Goal: Find specific page/section: Find specific page/section

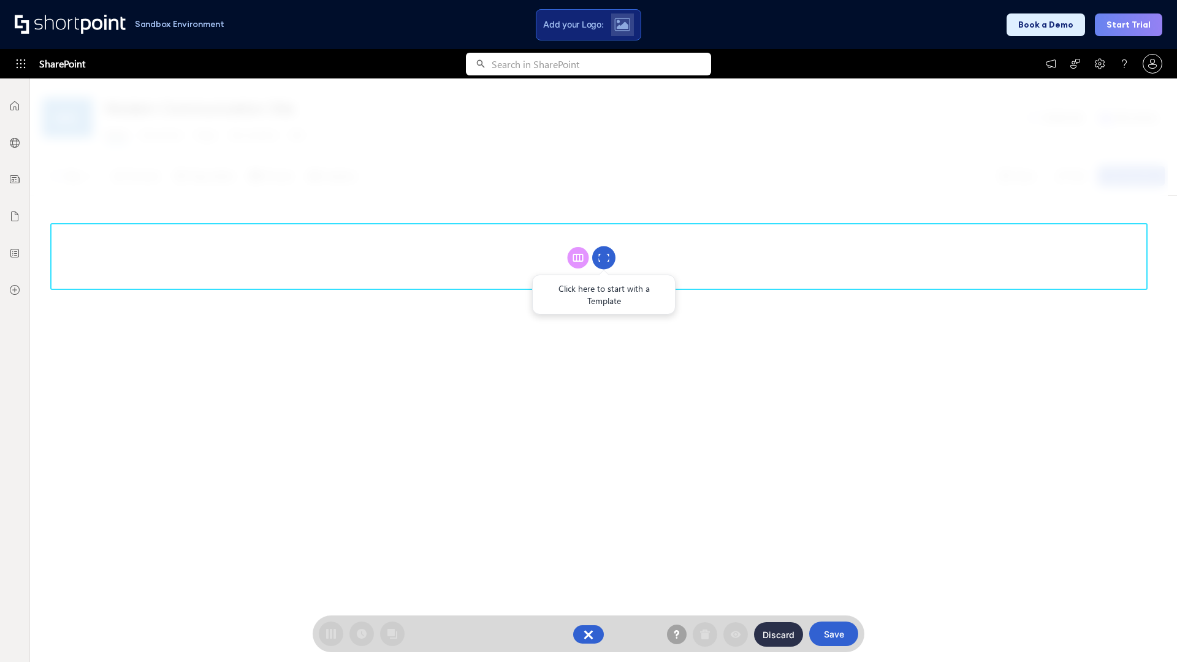
click at [604, 257] on circle at bounding box center [603, 257] width 23 height 23
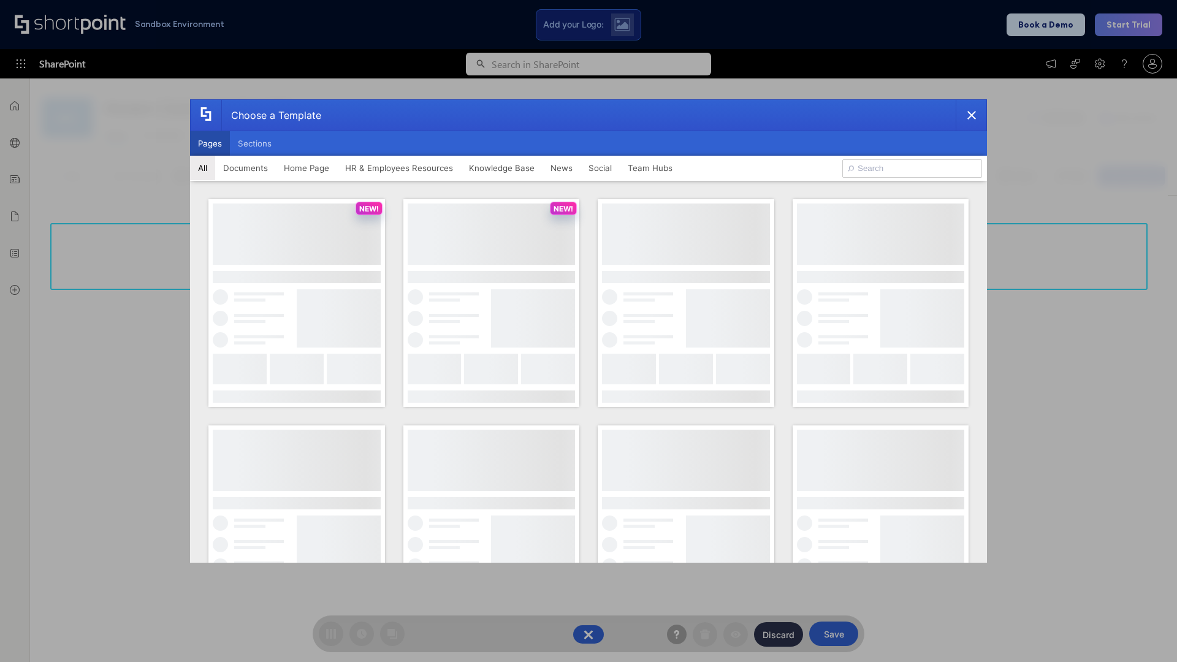
click at [210, 143] on button "Pages" at bounding box center [210, 143] width 40 height 25
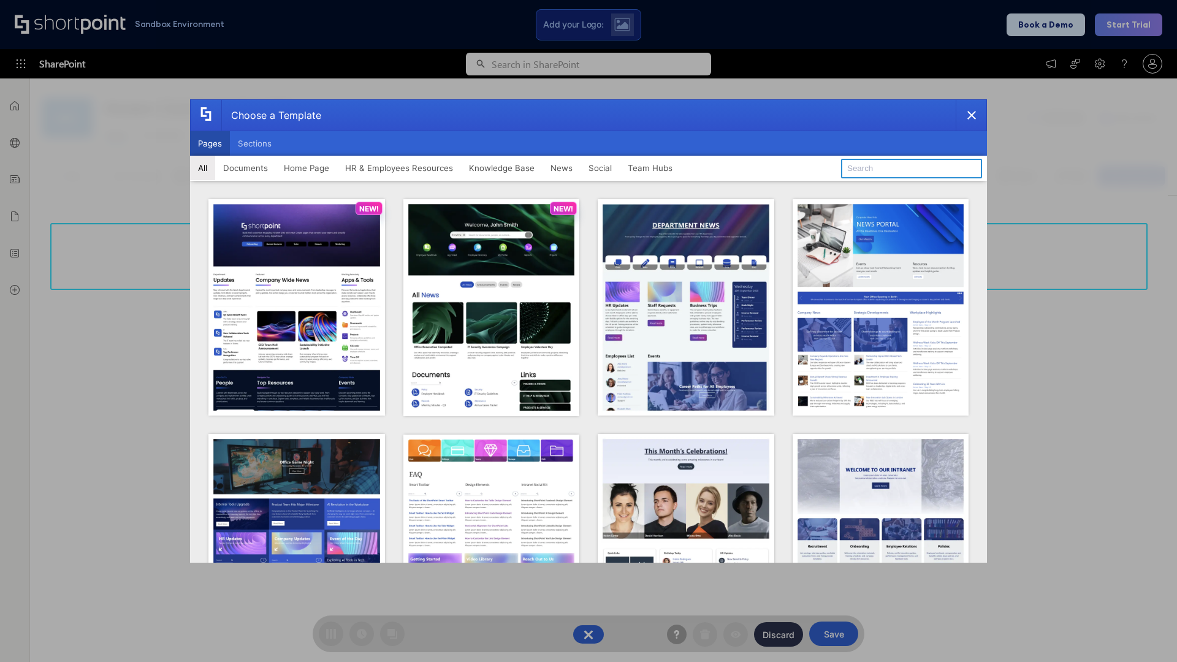
type input "Intranet Layout 4"
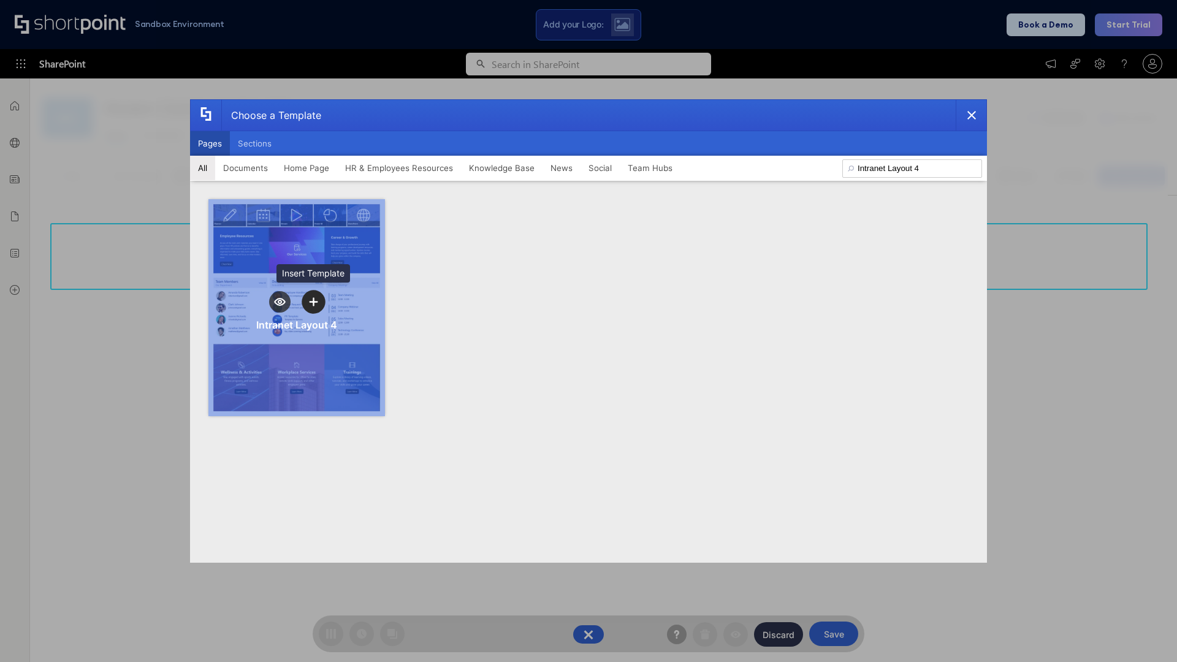
click at [313, 302] on icon "template selector" at bounding box center [313, 301] width 9 height 9
